Goal: Find specific page/section: Find specific page/section

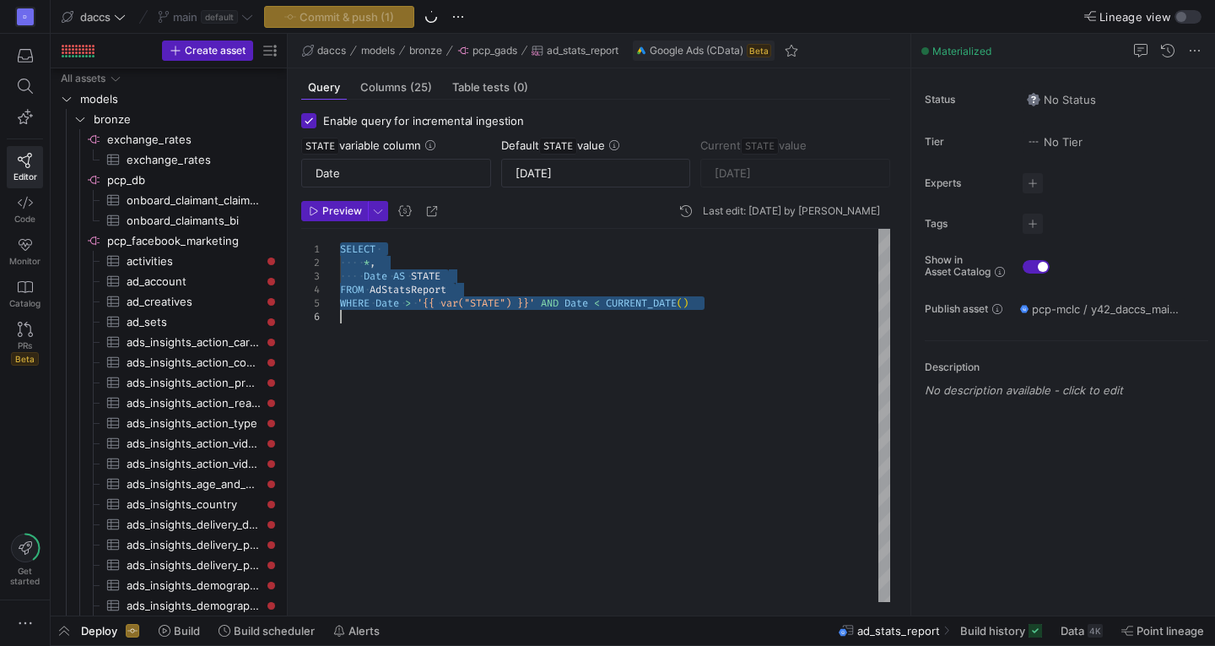
scroll to position [68, 11]
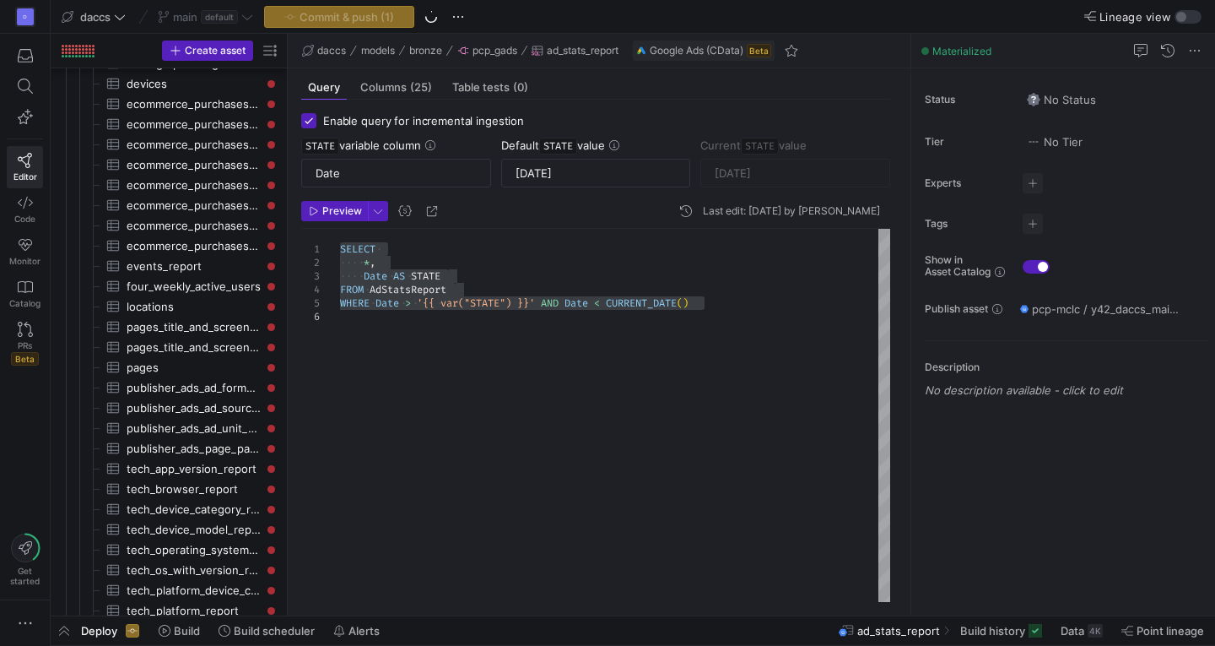
click at [782, 89] on div "Query Columns (25) Table tests (0)" at bounding box center [595, 87] width 589 height 24
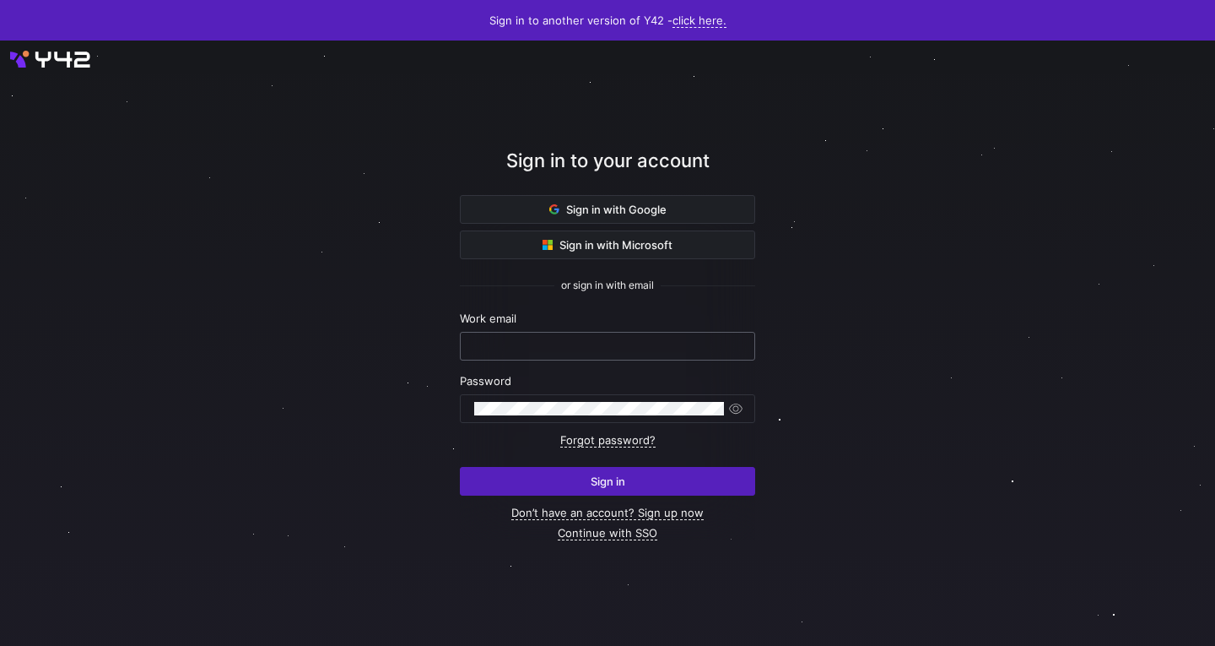
click at [614, 349] on input "text" at bounding box center [607, 346] width 267 height 14
type input "[EMAIL_ADDRESS][DOMAIN_NAME]"
click at [616, 482] on span "Sign in" at bounding box center [608, 481] width 35 height 14
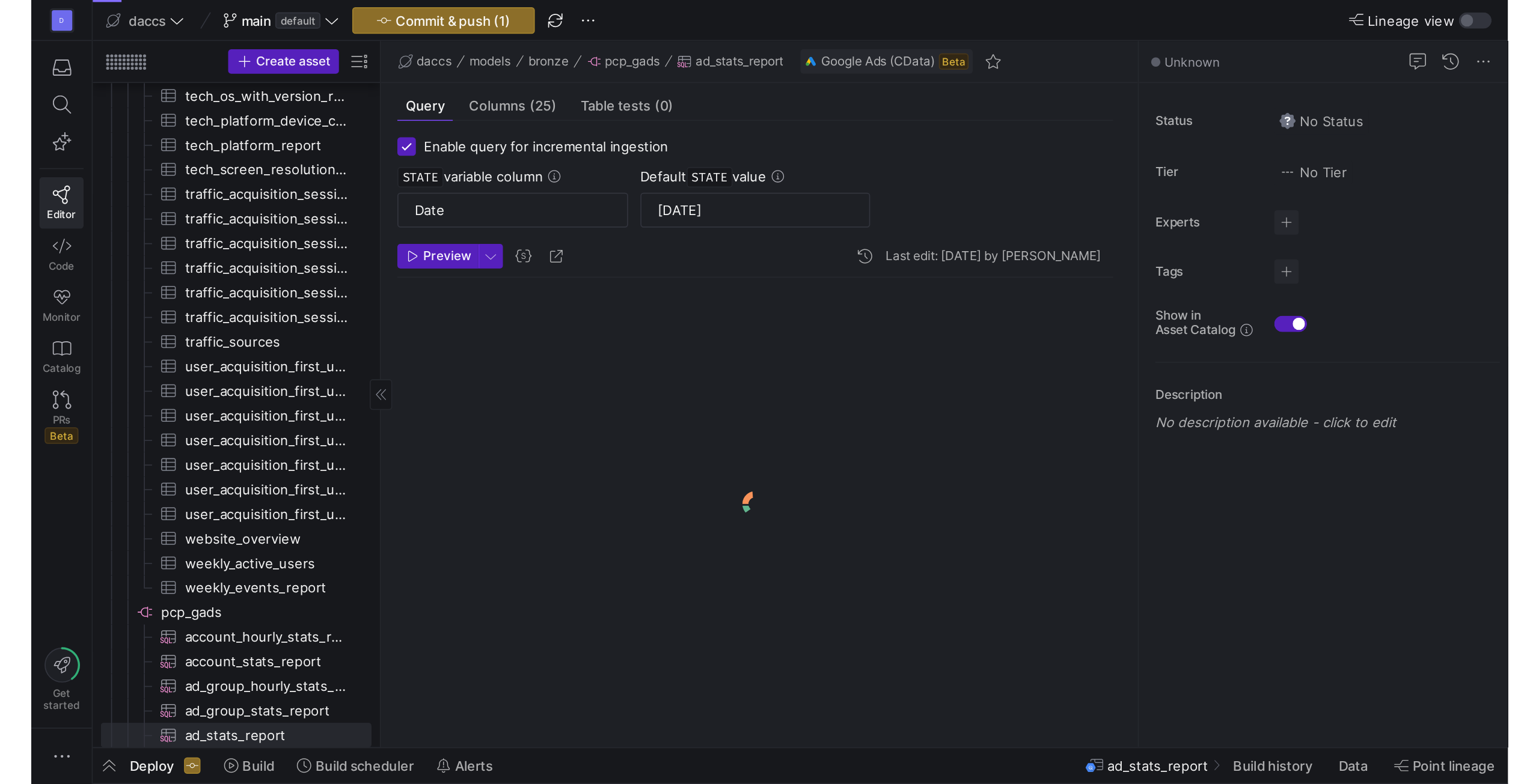
scroll to position [1067, 0]
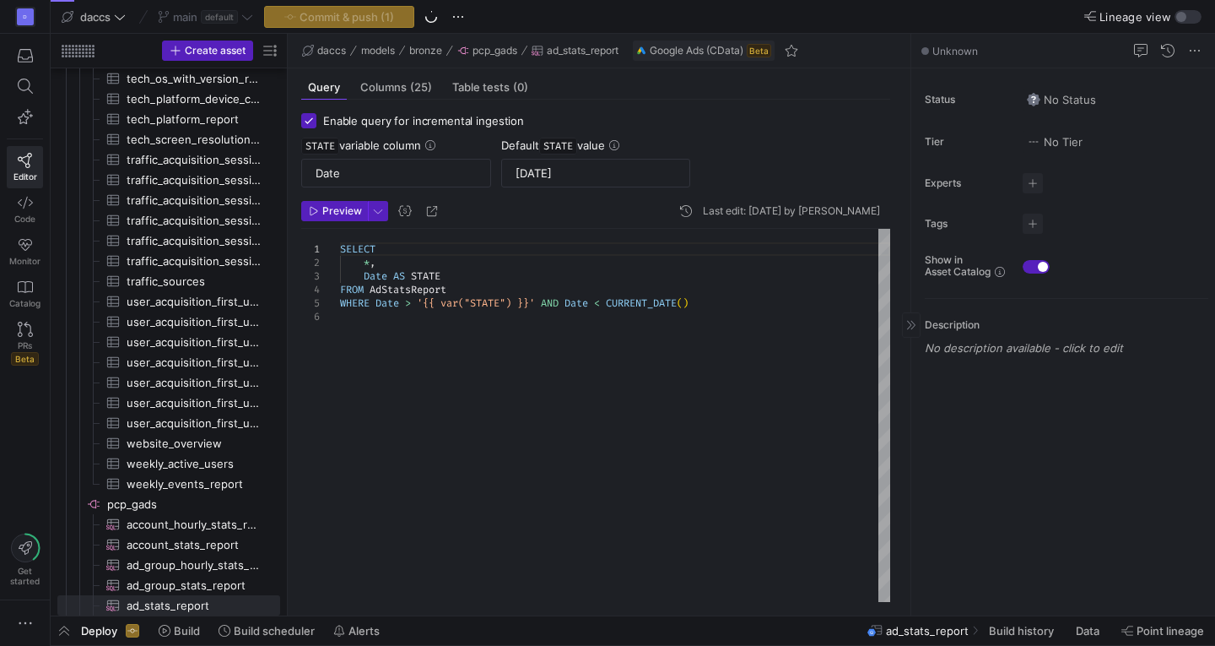
click at [1177, 191] on div "Experts No expert s" at bounding box center [1067, 183] width 284 height 20
click at [847, 46] on div "daccs models bronze pcp_gads ad_stats_report Google Ads (CData) Beta" at bounding box center [599, 51] width 623 height 35
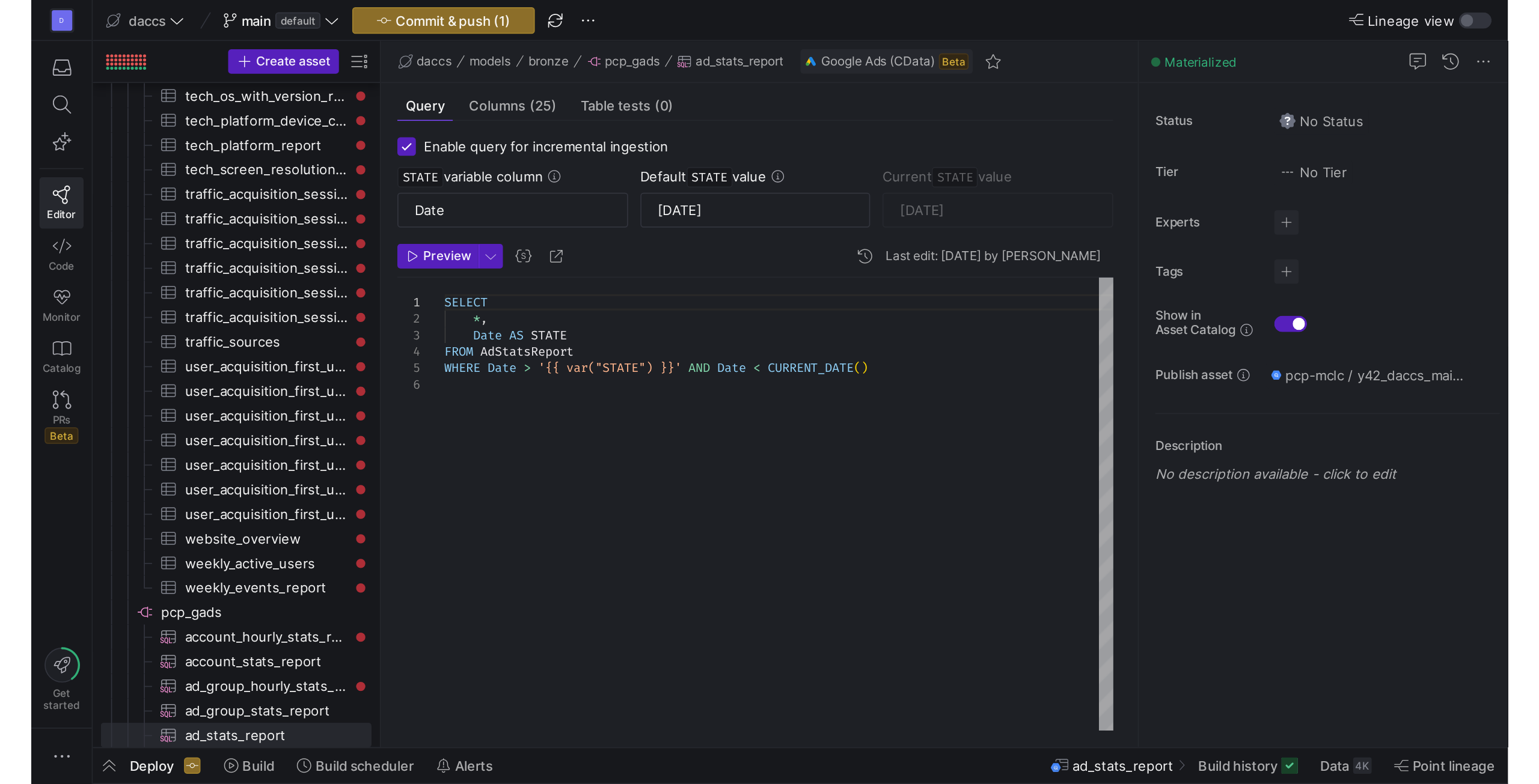
scroll to position [916, 0]
